Goal: Task Accomplishment & Management: Complete application form

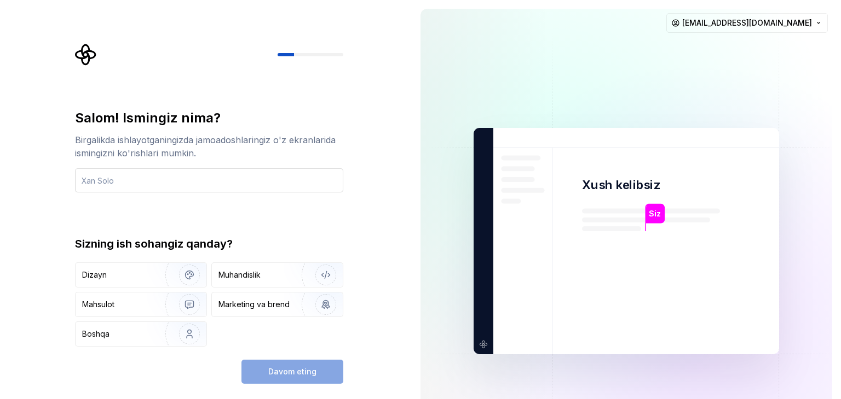
click at [107, 175] on input "text" at bounding box center [209, 181] width 268 height 24
type input "Mashraf"
click at [272, 279] on div "Muhandislik" at bounding box center [261, 275] width 86 height 11
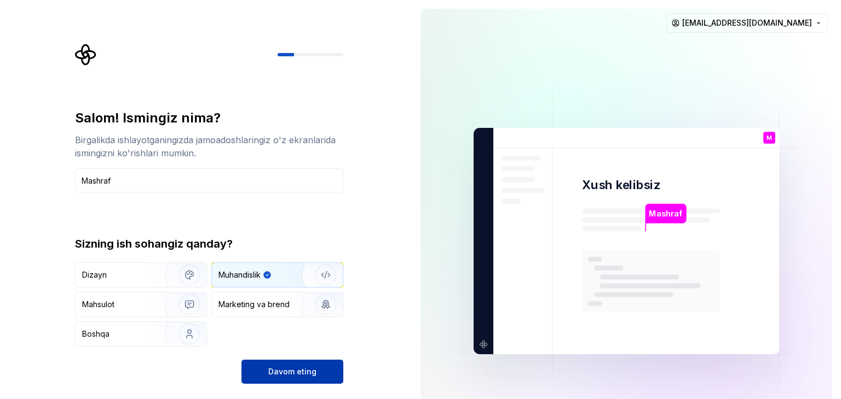
click at [296, 372] on font "Davom eting" at bounding box center [292, 371] width 48 height 9
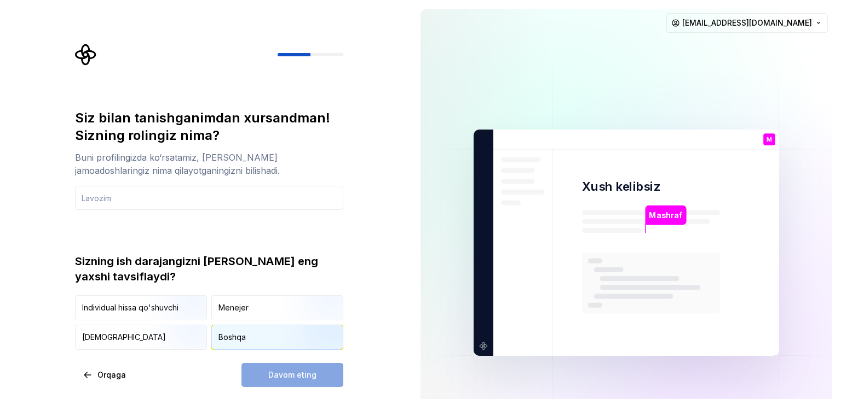
click at [229, 336] on font "Boshqa" at bounding box center [231, 337] width 27 height 9
click at [287, 382] on div "Davom eting" at bounding box center [292, 375] width 102 height 24
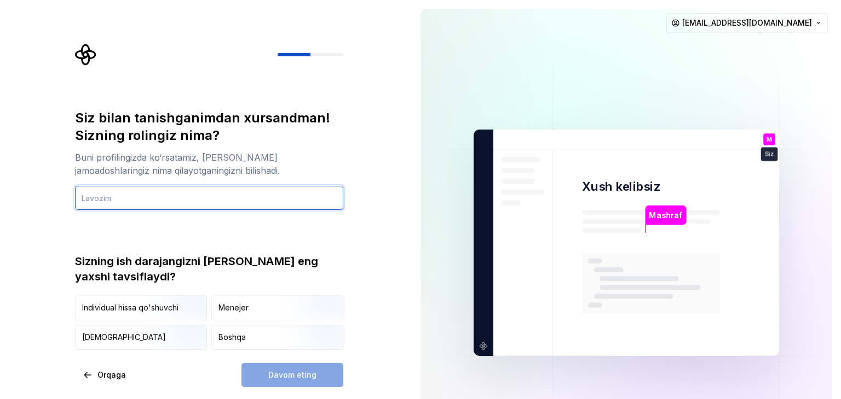
click at [117, 202] on input "text" at bounding box center [209, 198] width 268 height 24
type input "Dasturchiman"
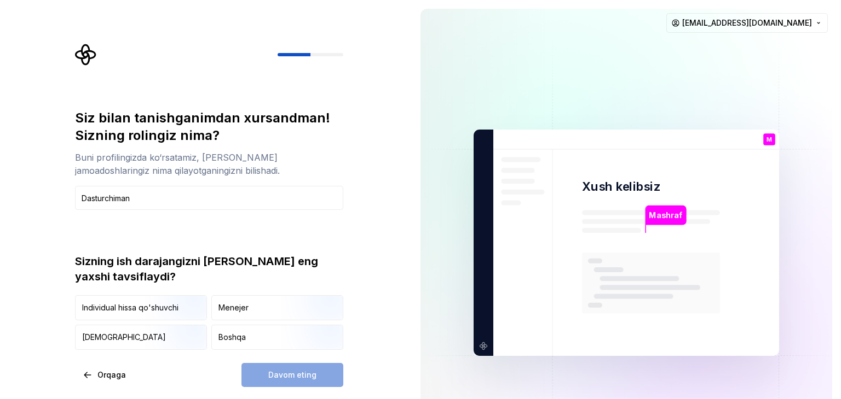
click at [319, 379] on div "Davom eting" at bounding box center [292, 375] width 102 height 24
click at [280, 383] on div "Davom eting" at bounding box center [292, 375] width 102 height 24
click at [85, 381] on button "Orqaga" at bounding box center [105, 375] width 60 height 24
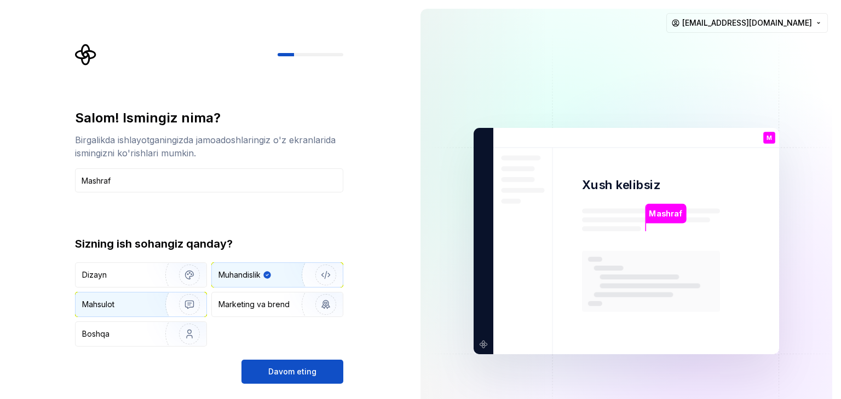
click at [123, 308] on div "Mahsulot" at bounding box center [120, 304] width 76 height 11
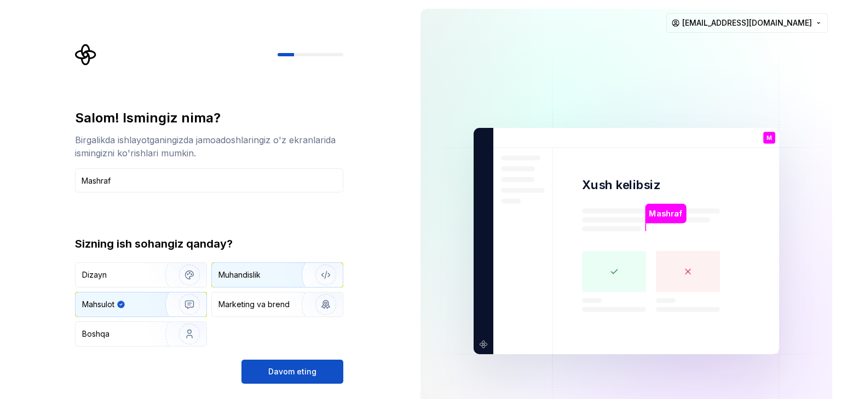
click at [298, 277] on img "button" at bounding box center [318, 275] width 70 height 73
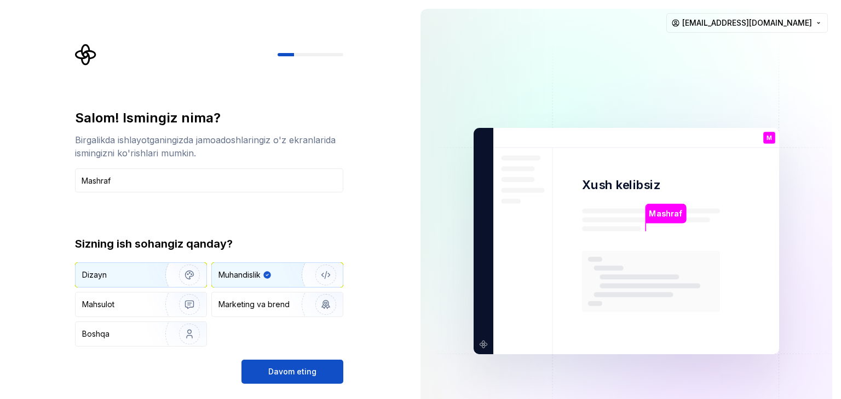
click at [175, 283] on img "button" at bounding box center [182, 275] width 70 height 73
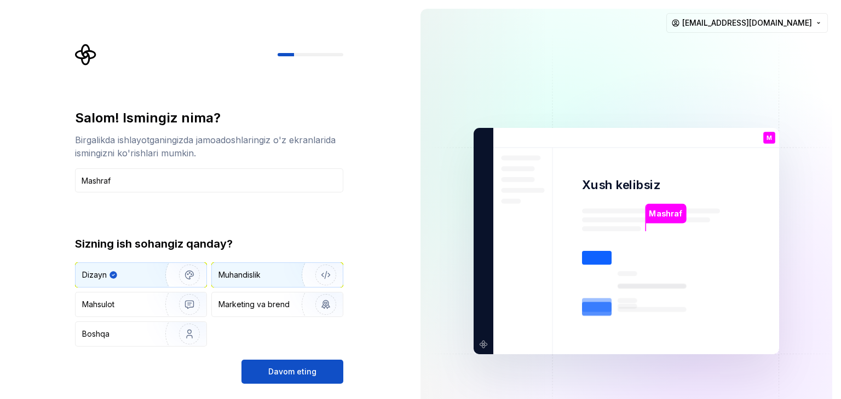
click at [295, 265] on img "button" at bounding box center [318, 275] width 70 height 73
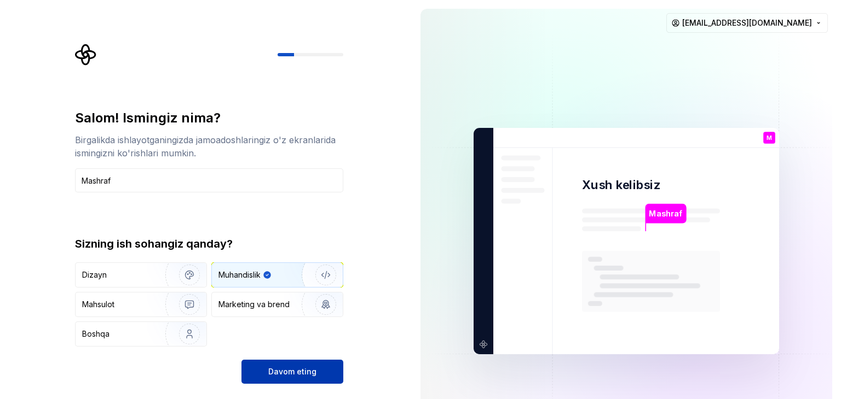
click at [319, 371] on button "Davom eting" at bounding box center [292, 372] width 102 height 24
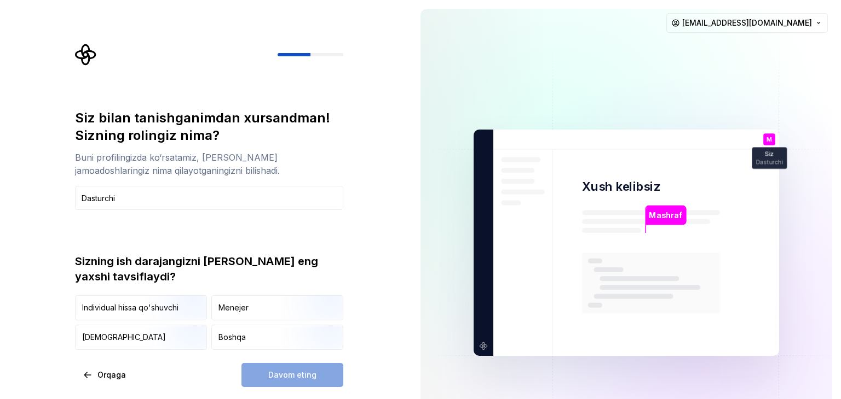
type input "Dasturchi"
click at [287, 380] on div "Davom eting" at bounding box center [292, 375] width 102 height 24
